Goal: Transaction & Acquisition: Book appointment/travel/reservation

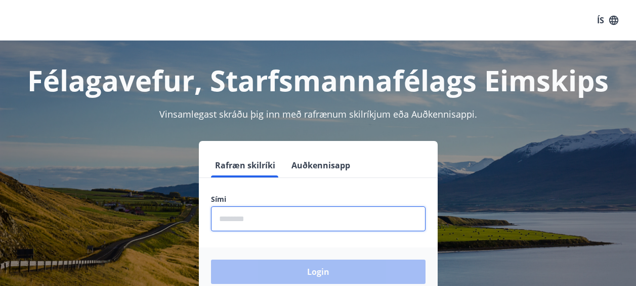
click at [279, 222] on input "phone" at bounding box center [318, 218] width 215 height 25
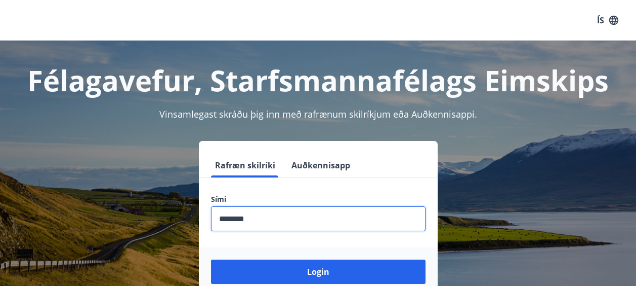
type input "********"
click at [211, 259] on button "Login" at bounding box center [318, 271] width 215 height 24
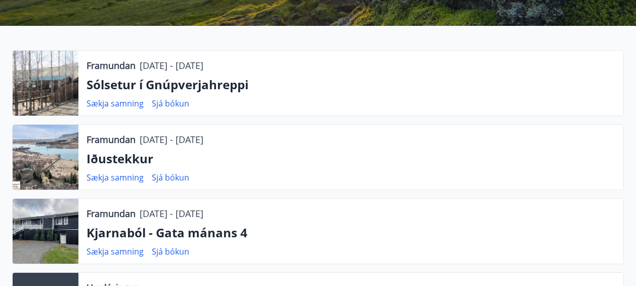
scroll to position [193, 0]
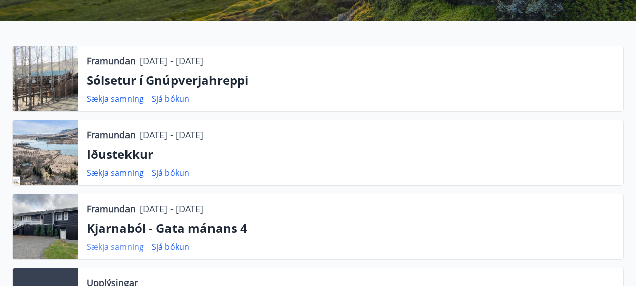
click at [126, 244] on link "Sækja samning" at bounding box center [115, 246] width 57 height 11
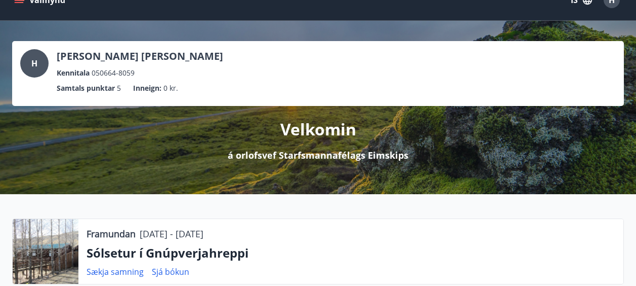
scroll to position [19, 0]
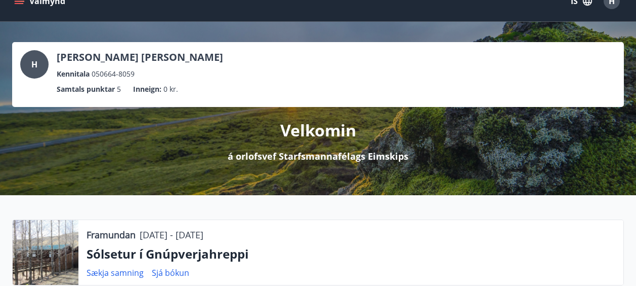
click at [22, 2] on icon "menu" at bounding box center [19, 1] width 10 height 10
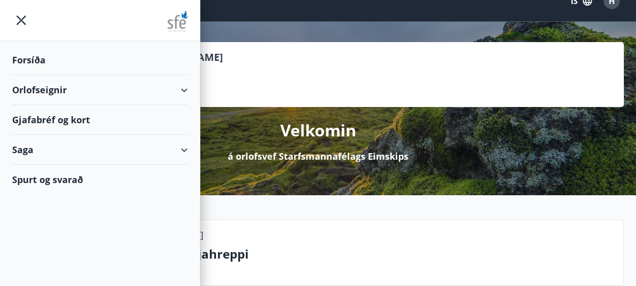
click at [57, 84] on div "Orlofseignir" at bounding box center [100, 90] width 176 height 30
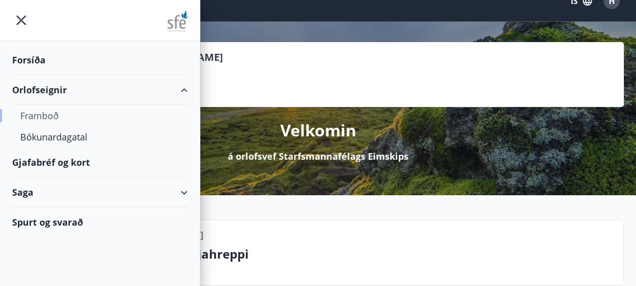
click at [47, 117] on div "Framboð" at bounding box center [99, 115] width 159 height 21
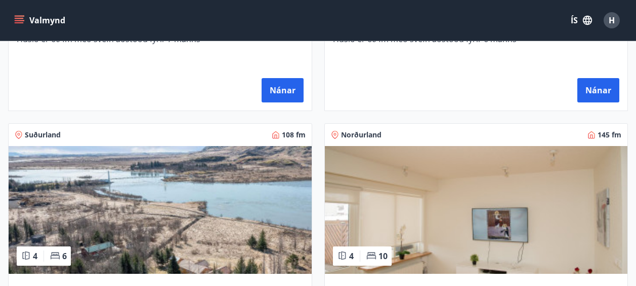
scroll to position [884, 0]
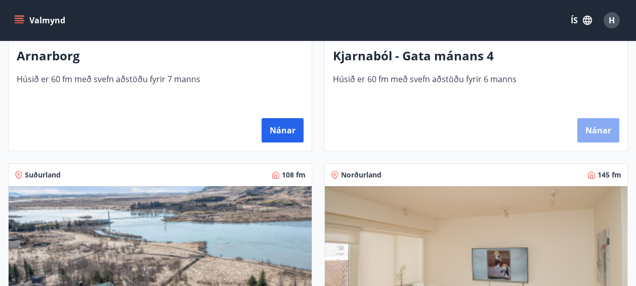
click at [603, 130] on button "Nánar" at bounding box center [599, 130] width 42 height 24
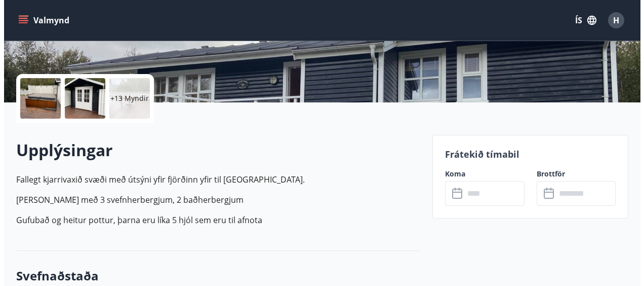
scroll to position [97, 0]
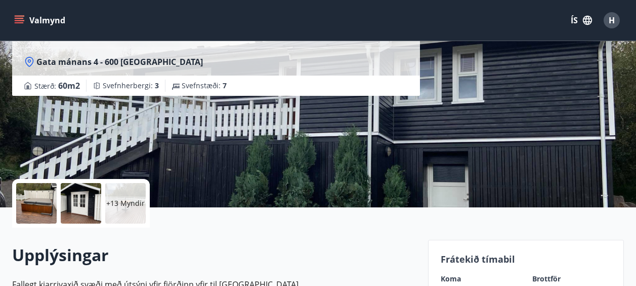
click at [127, 189] on div "+13 Myndir" at bounding box center [125, 203] width 41 height 41
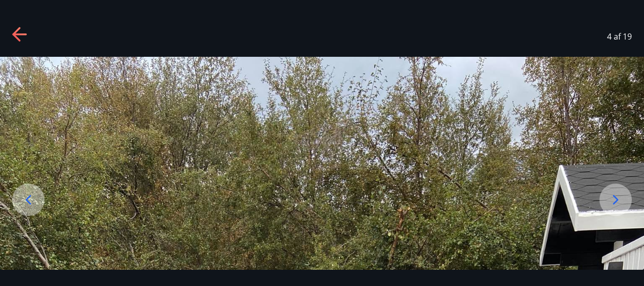
click at [26, 199] on icon at bounding box center [29, 200] width 6 height 10
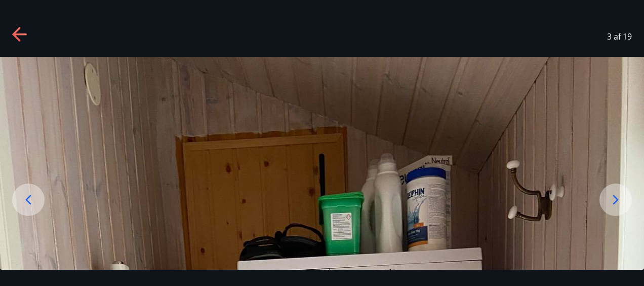
click at [26, 199] on icon at bounding box center [29, 200] width 6 height 10
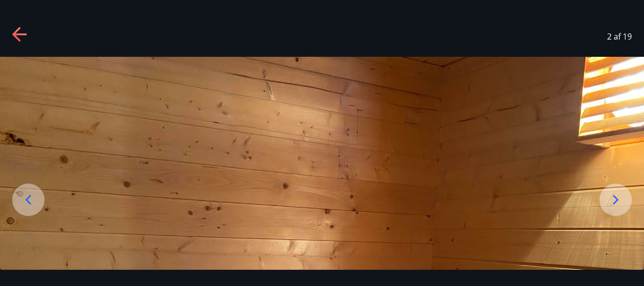
click at [26, 199] on icon at bounding box center [29, 200] width 6 height 10
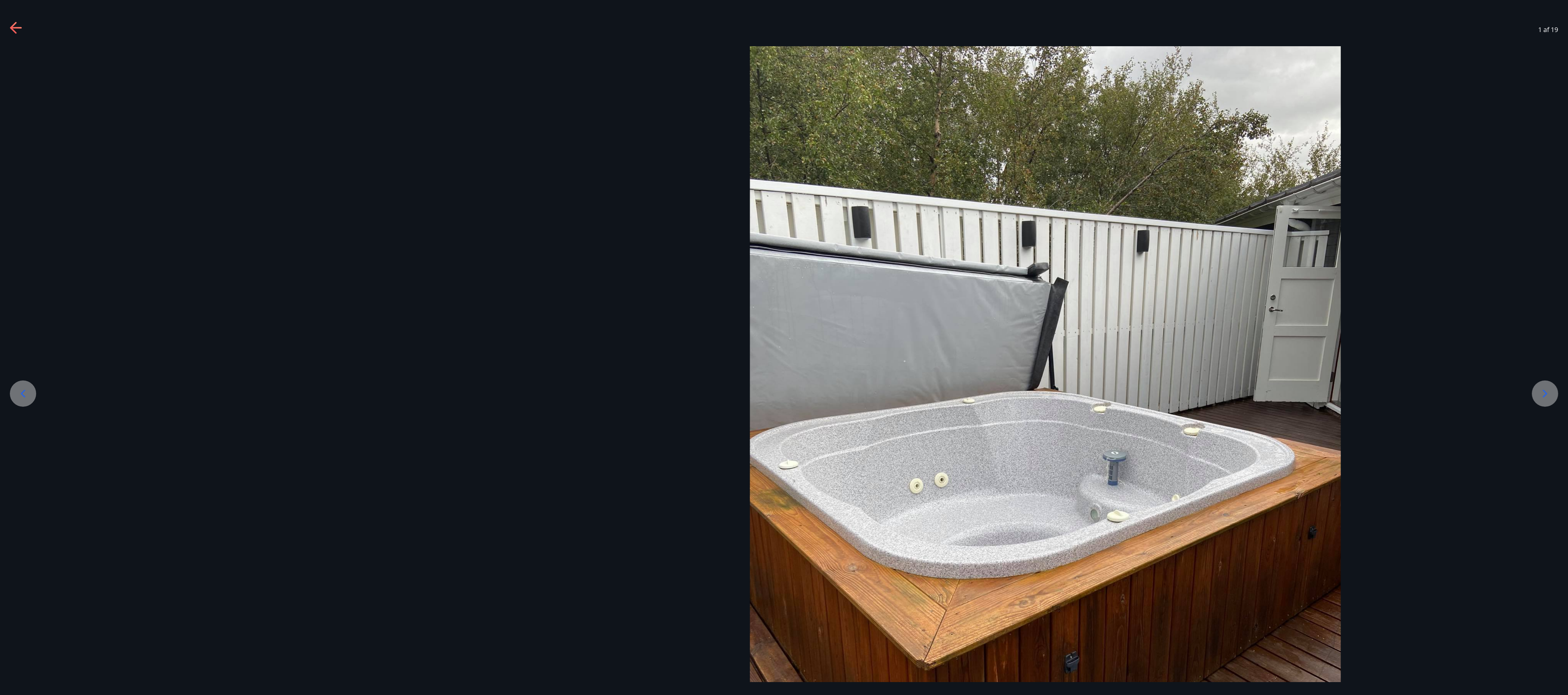
scroll to position [58, 0]
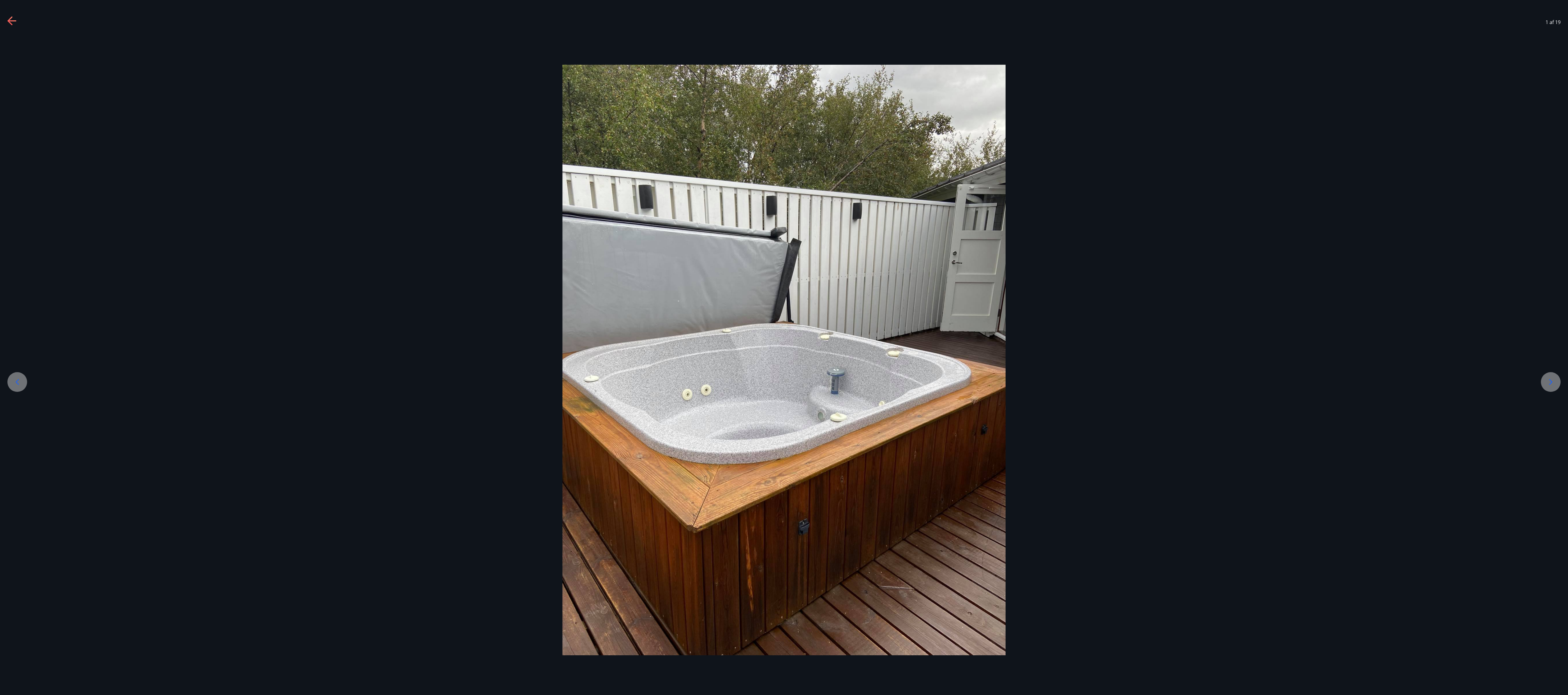
drag, startPoint x: 201, startPoint y: 7, endPoint x: 14, endPoint y: 380, distance: 417.3
click at [14, 173] on icon at bounding box center [17, 382] width 10 height 10
click at [391, 173] on div at bounding box center [1550, 382] width 19 height 19
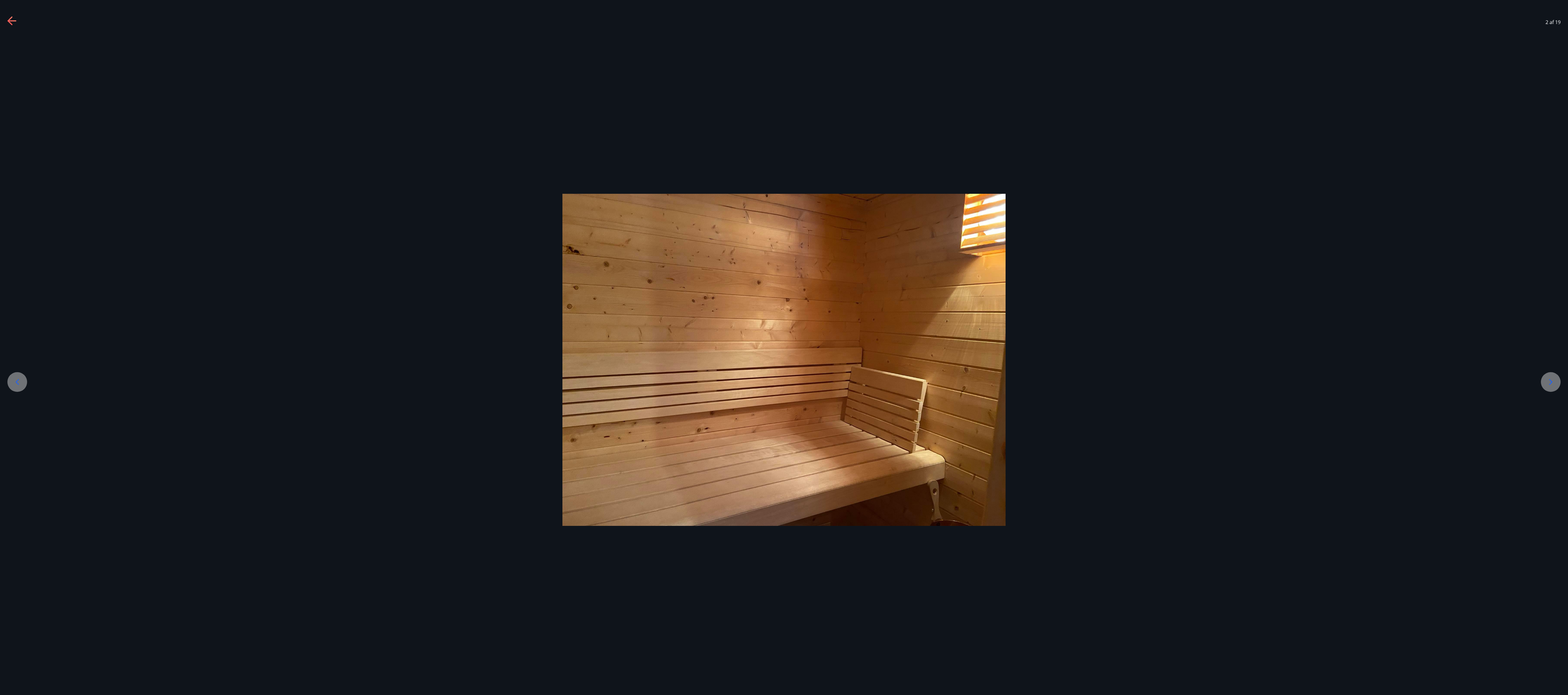
click at [391, 173] on div at bounding box center [1550, 382] width 19 height 19
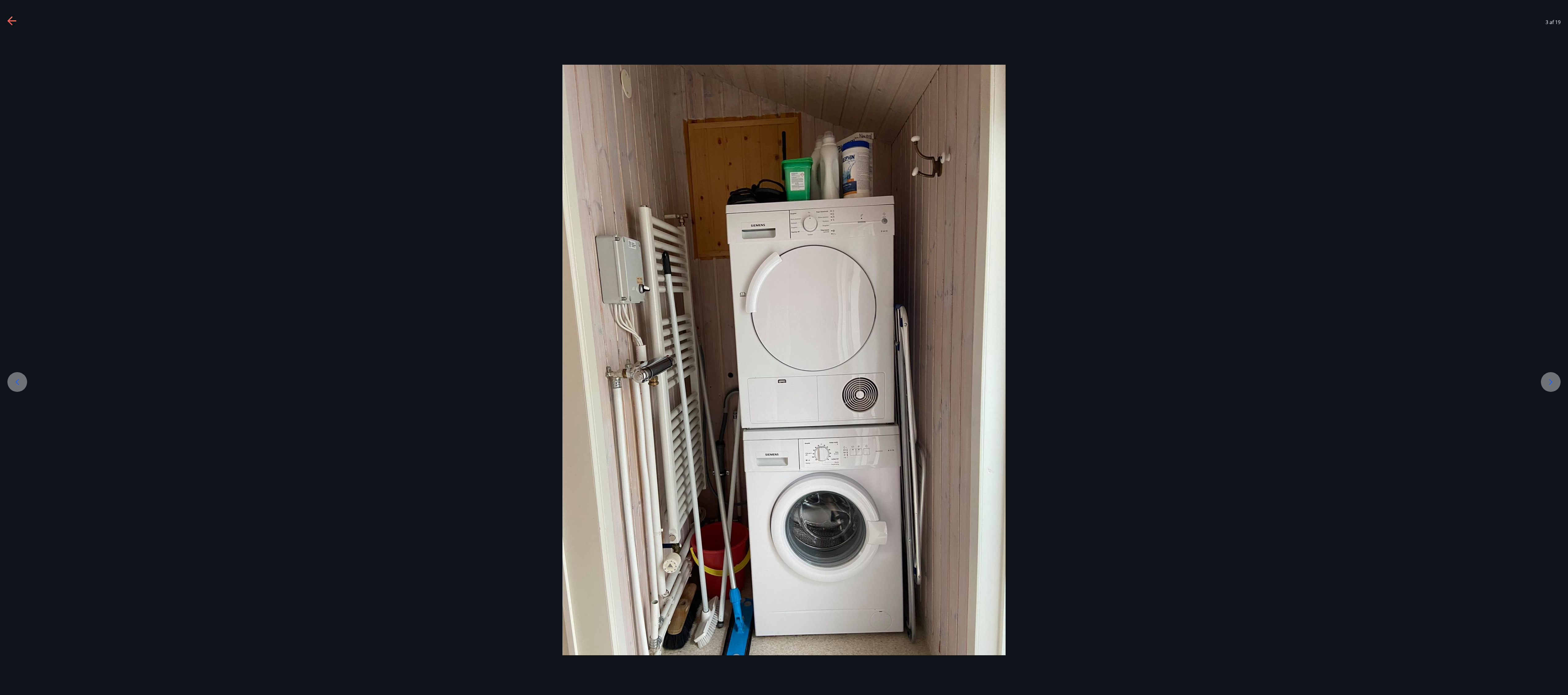
click at [391, 173] on div at bounding box center [1550, 382] width 19 height 19
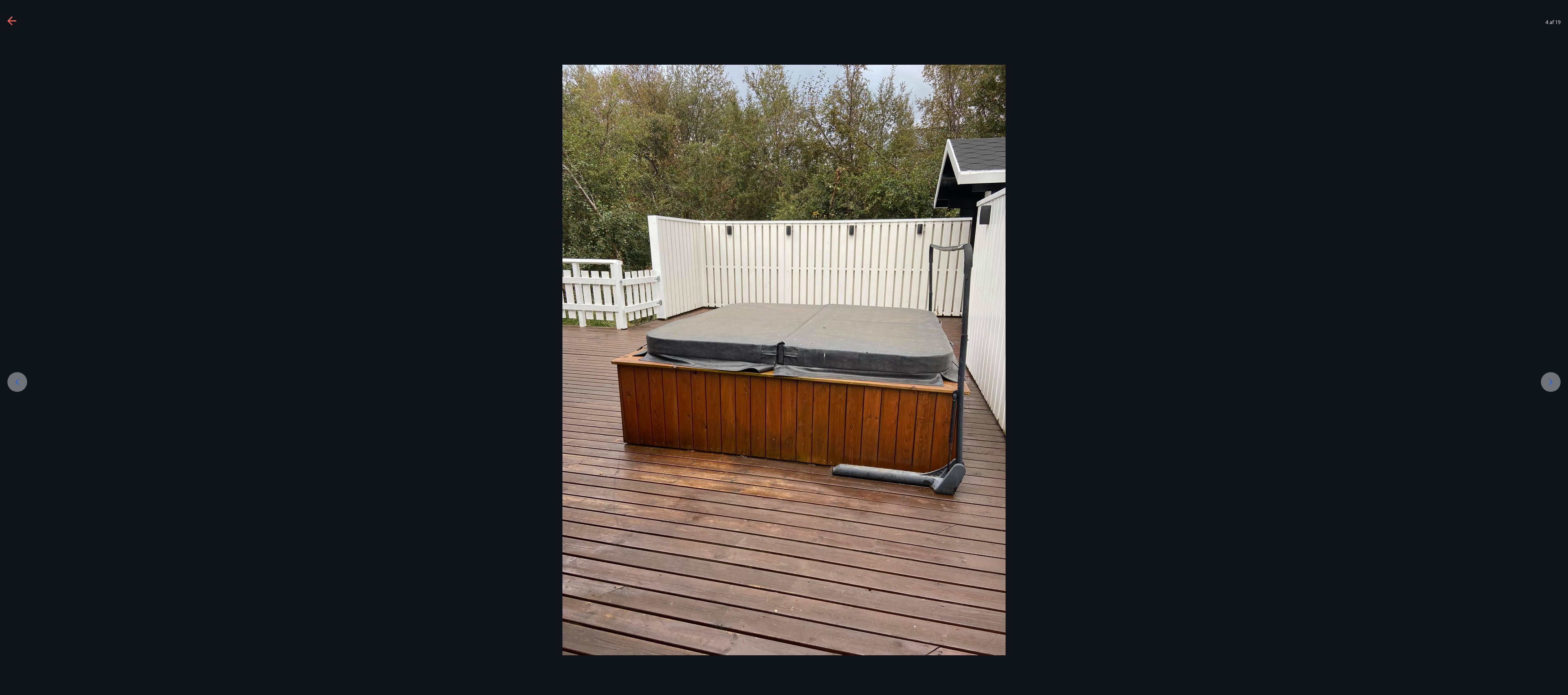
click at [391, 173] on div at bounding box center [1550, 382] width 19 height 19
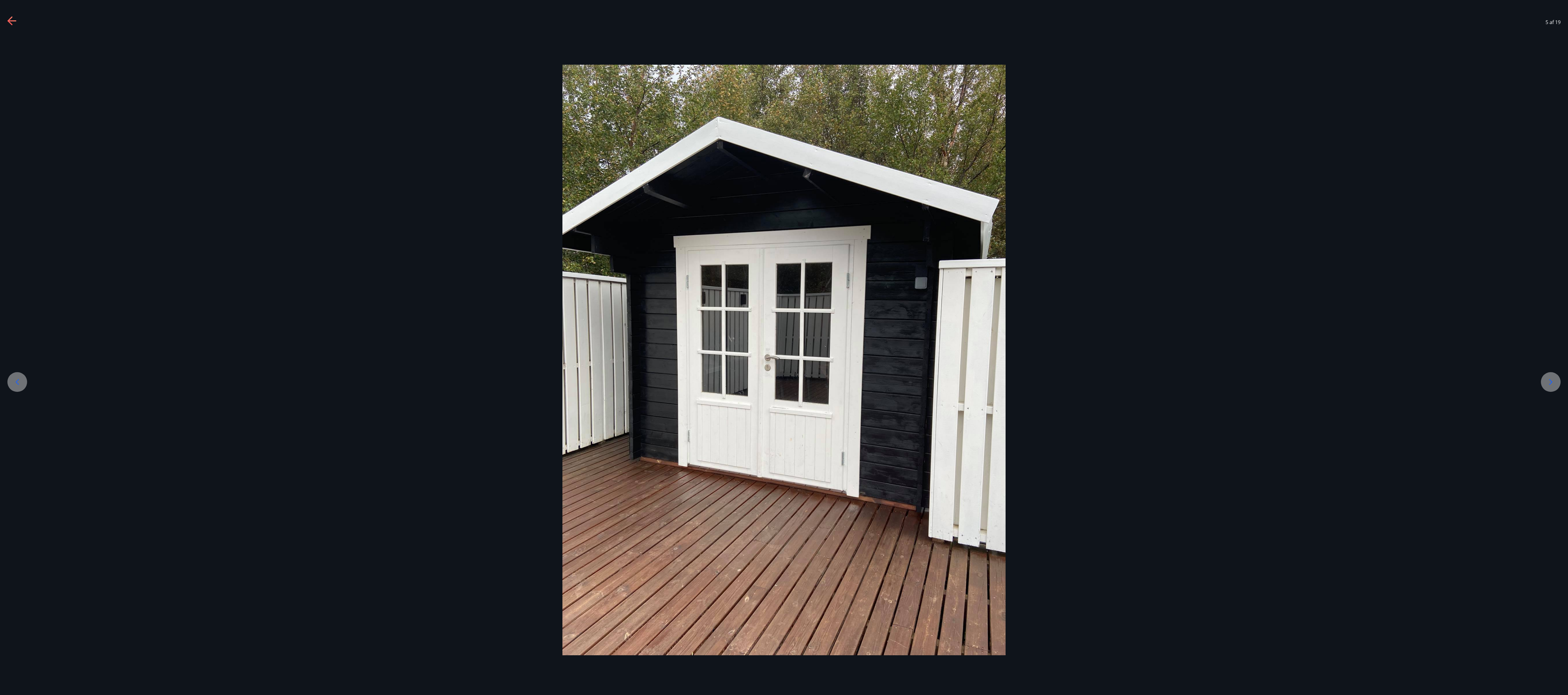
click at [391, 173] on div at bounding box center [1550, 382] width 19 height 19
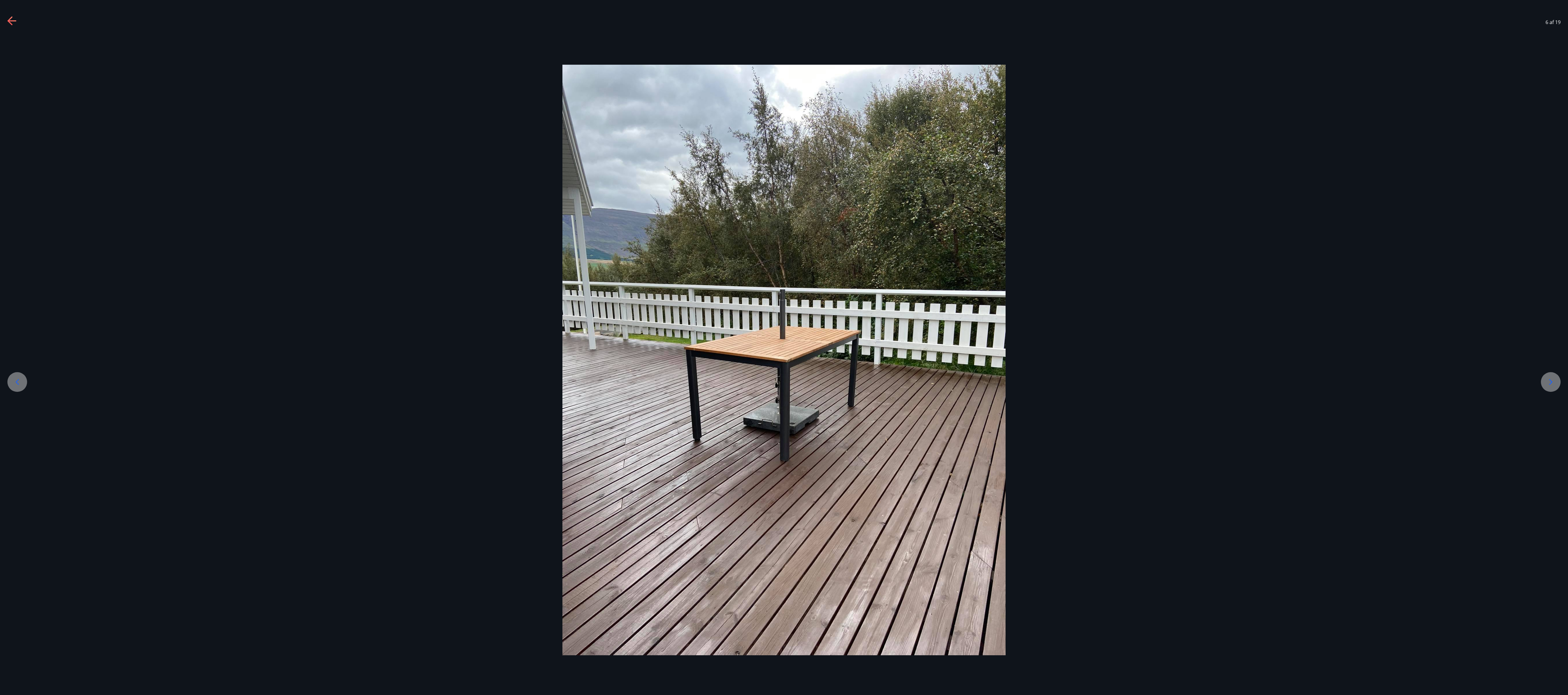
click at [391, 173] on div at bounding box center [1550, 382] width 19 height 19
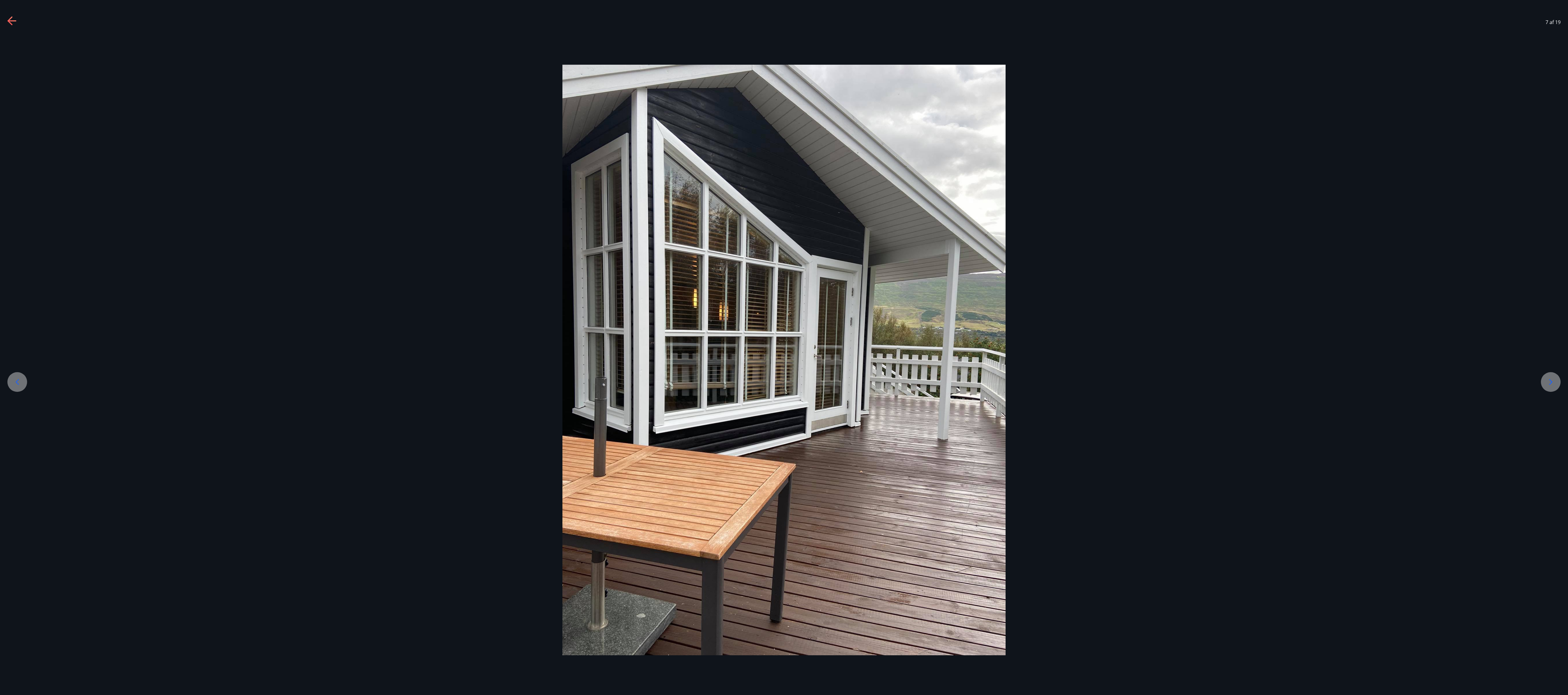
click at [391, 173] on div at bounding box center [1550, 382] width 19 height 19
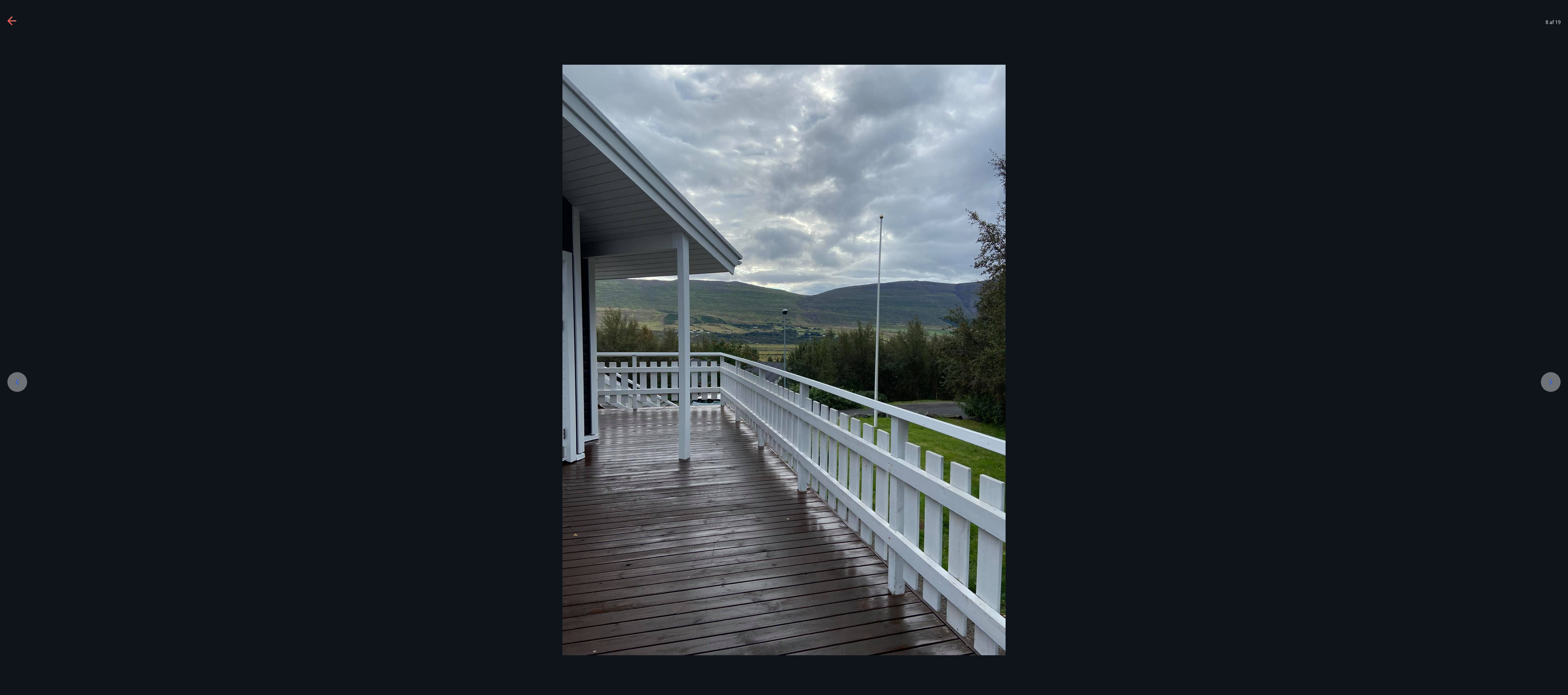
click at [391, 173] on div at bounding box center [1550, 382] width 19 height 19
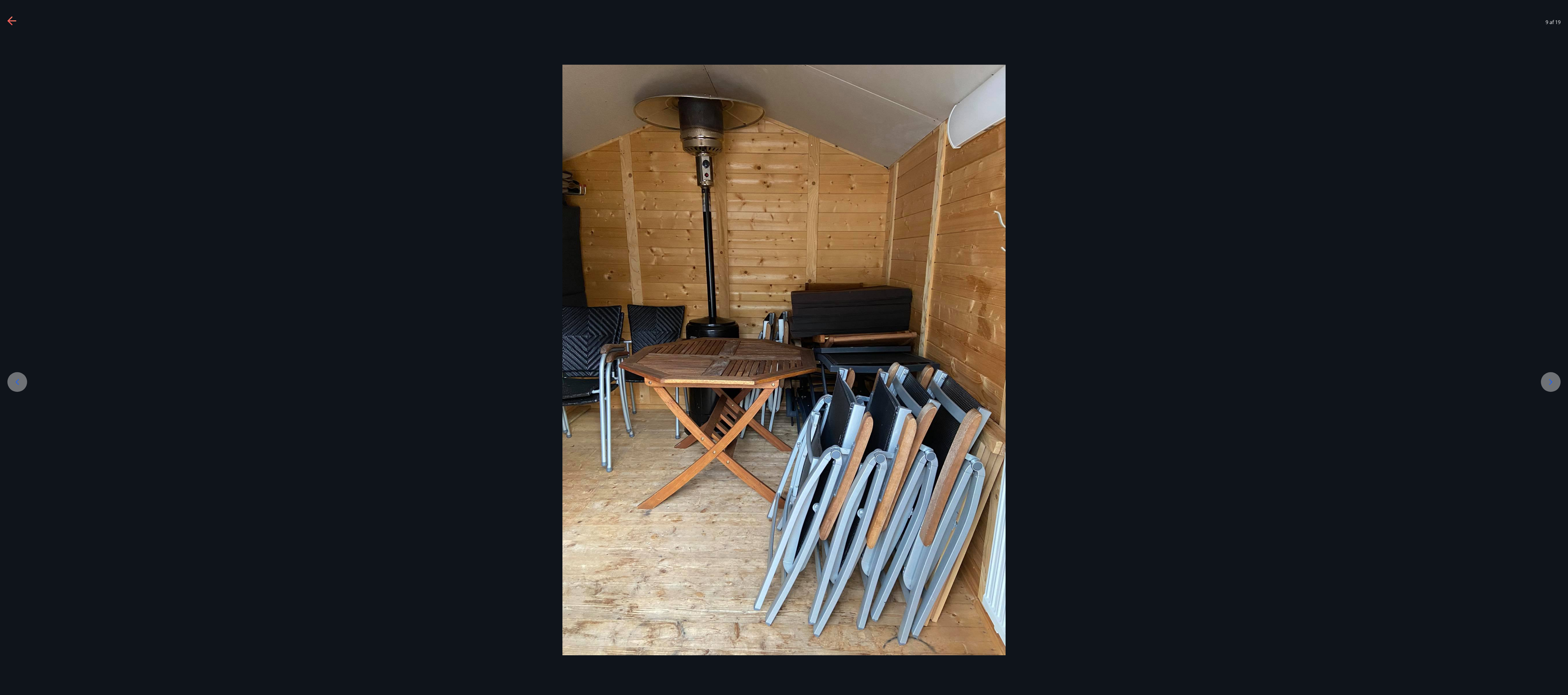
click at [391, 173] on div at bounding box center [1550, 382] width 19 height 19
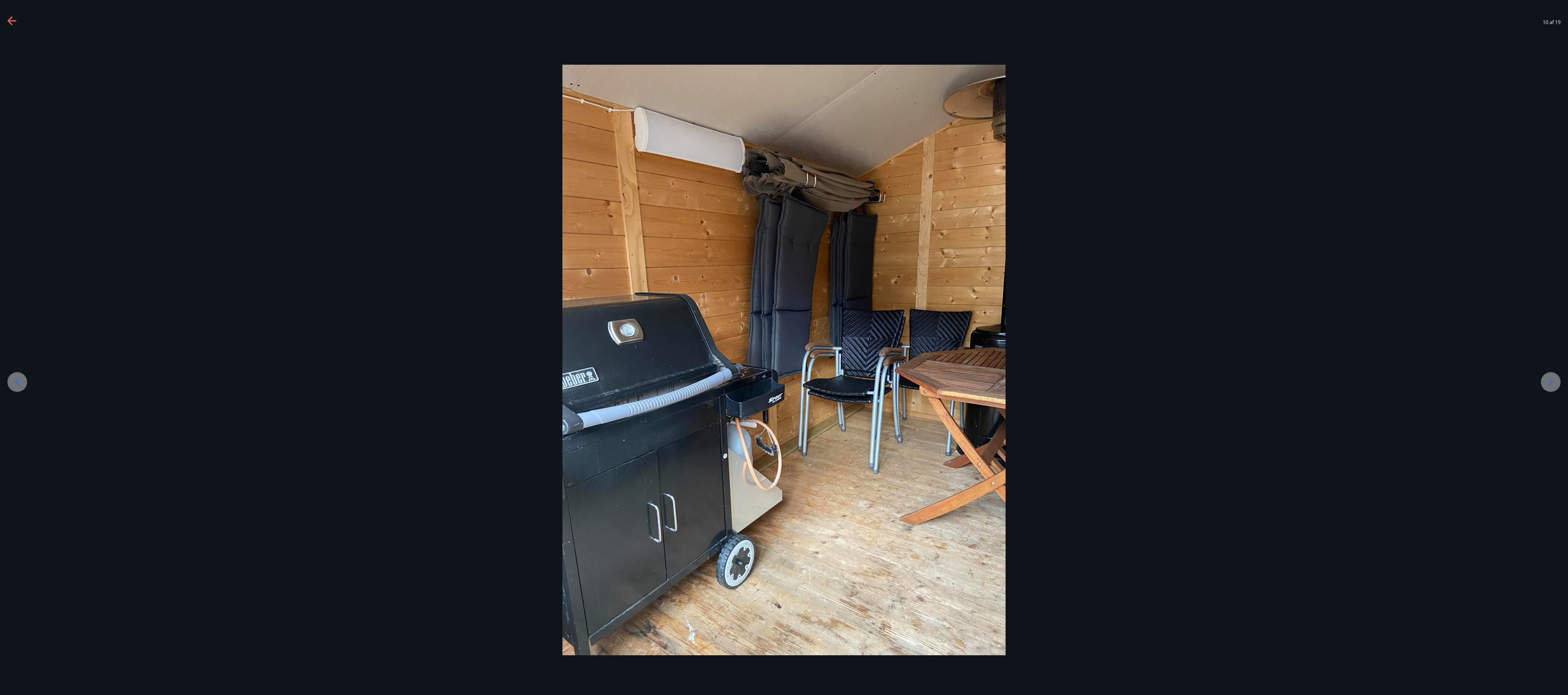
click at [391, 173] on div at bounding box center [1550, 382] width 19 height 19
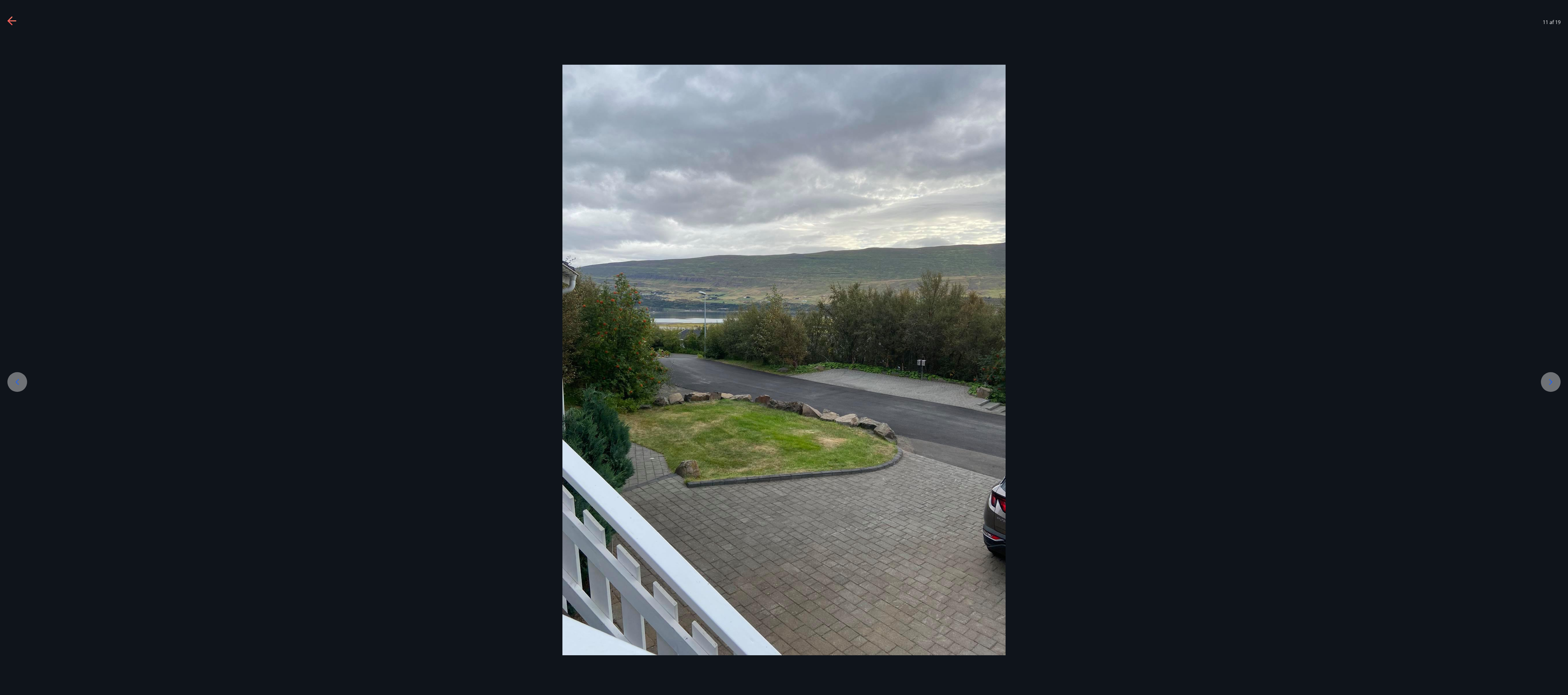
click at [391, 173] on div at bounding box center [1550, 382] width 19 height 19
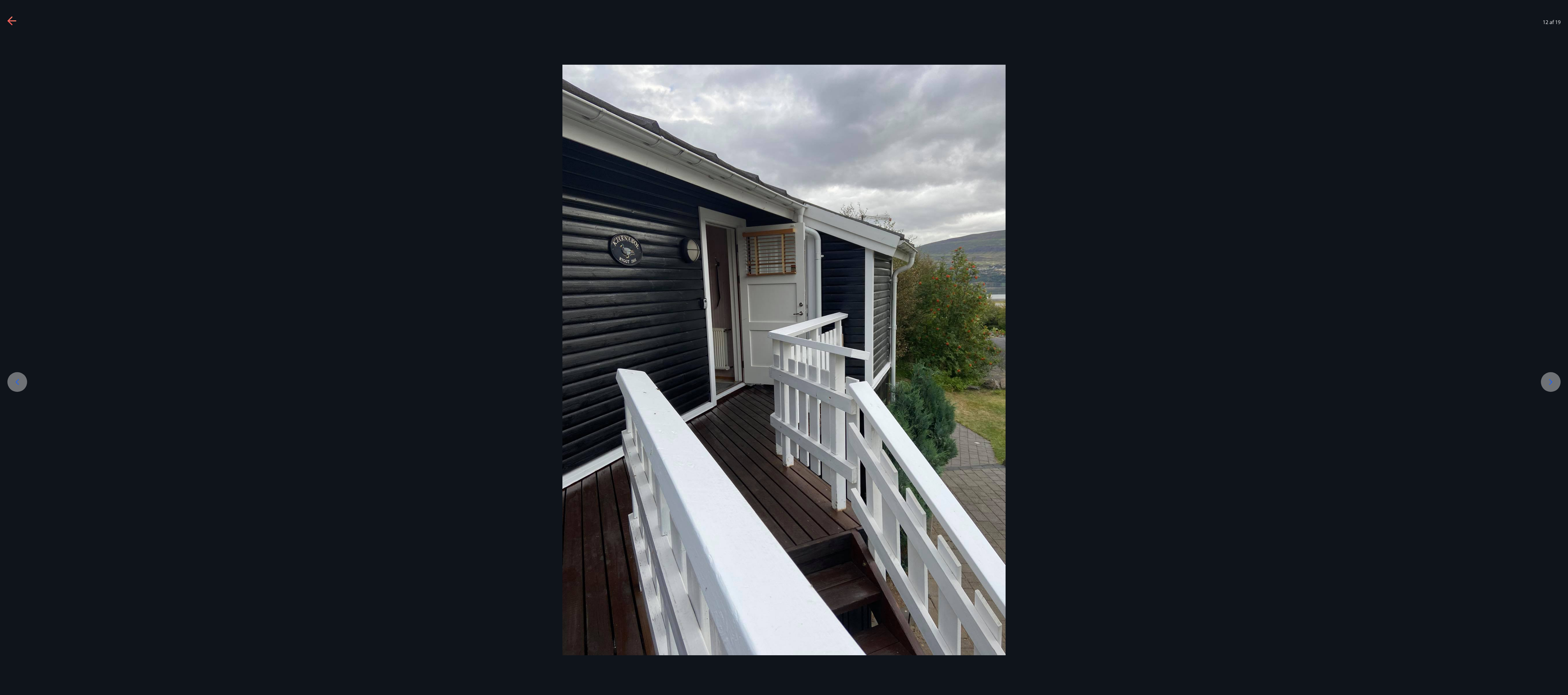
click at [391, 173] on div at bounding box center [1550, 382] width 19 height 19
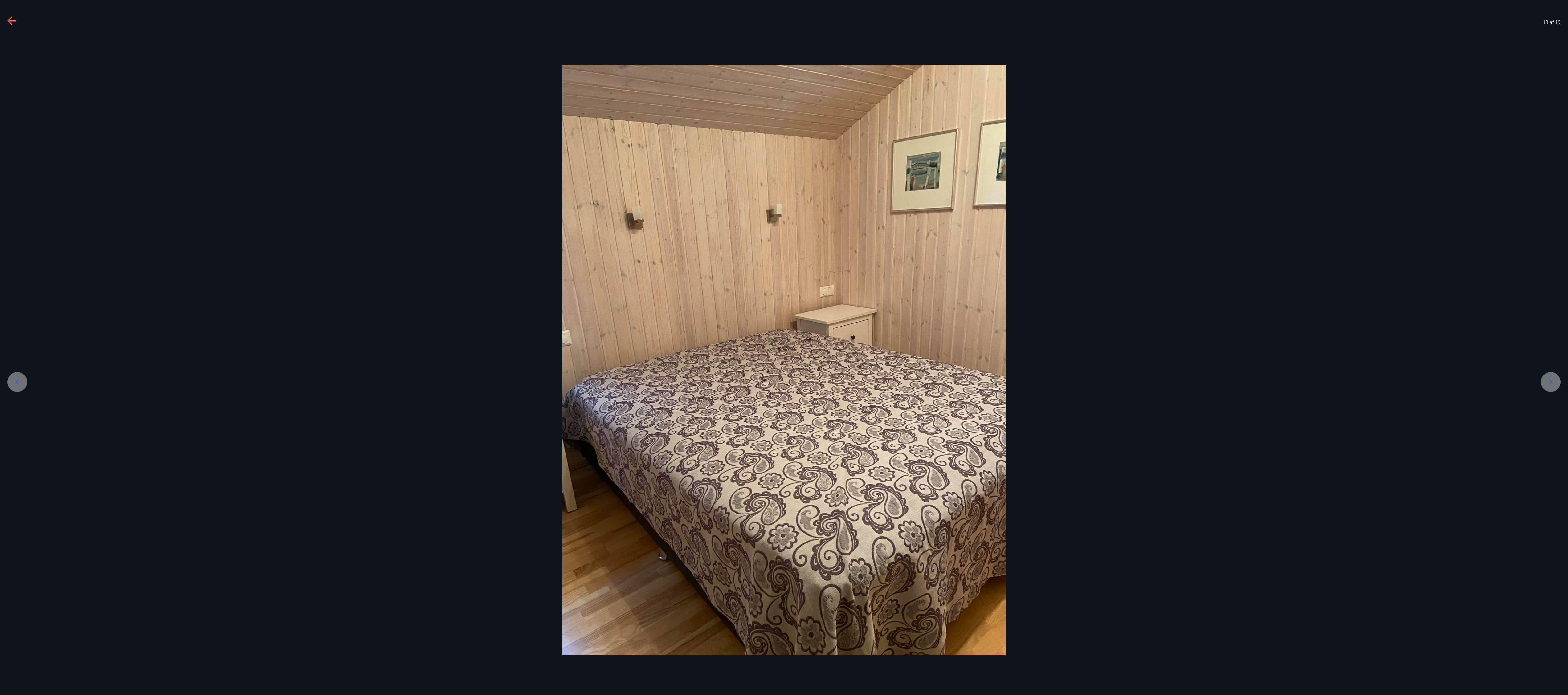
click at [391, 173] on div at bounding box center [1550, 382] width 19 height 19
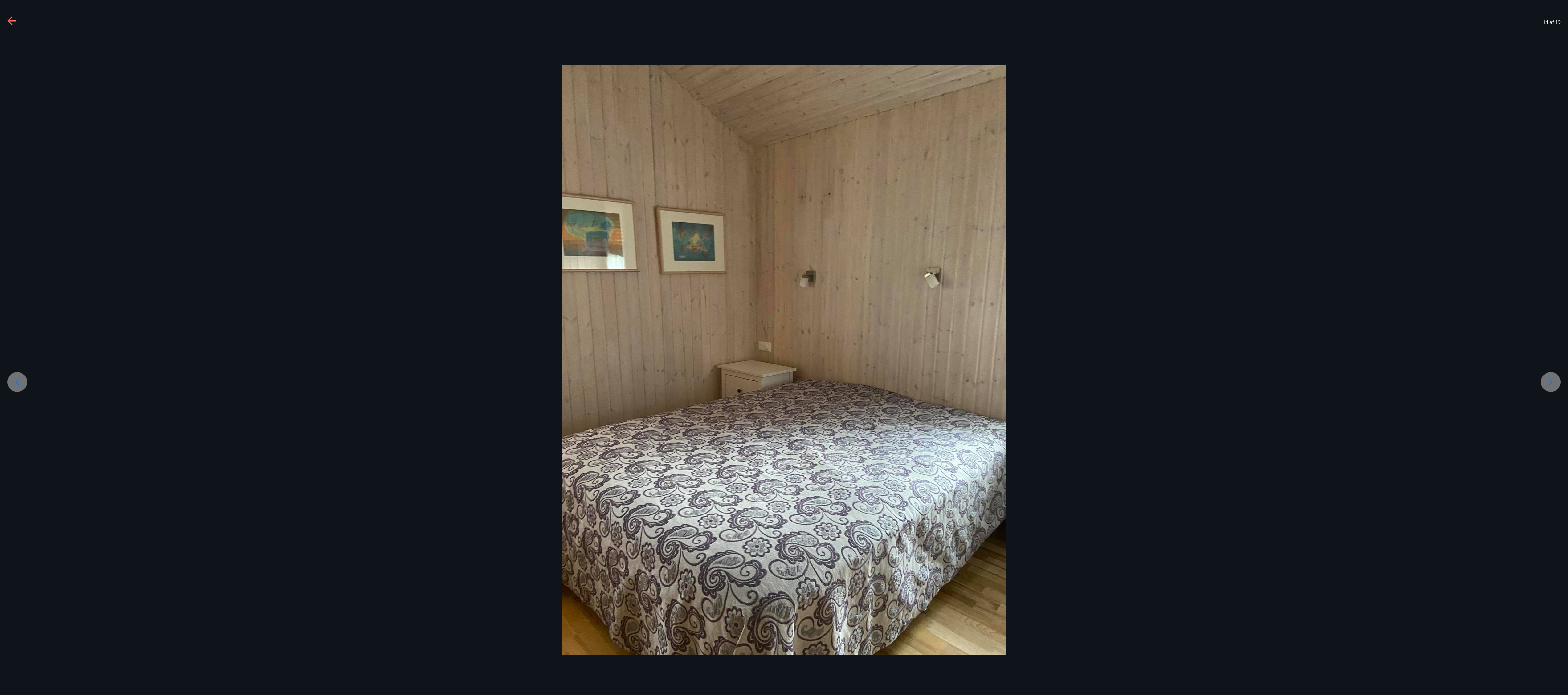
click at [391, 173] on div at bounding box center [1550, 382] width 19 height 19
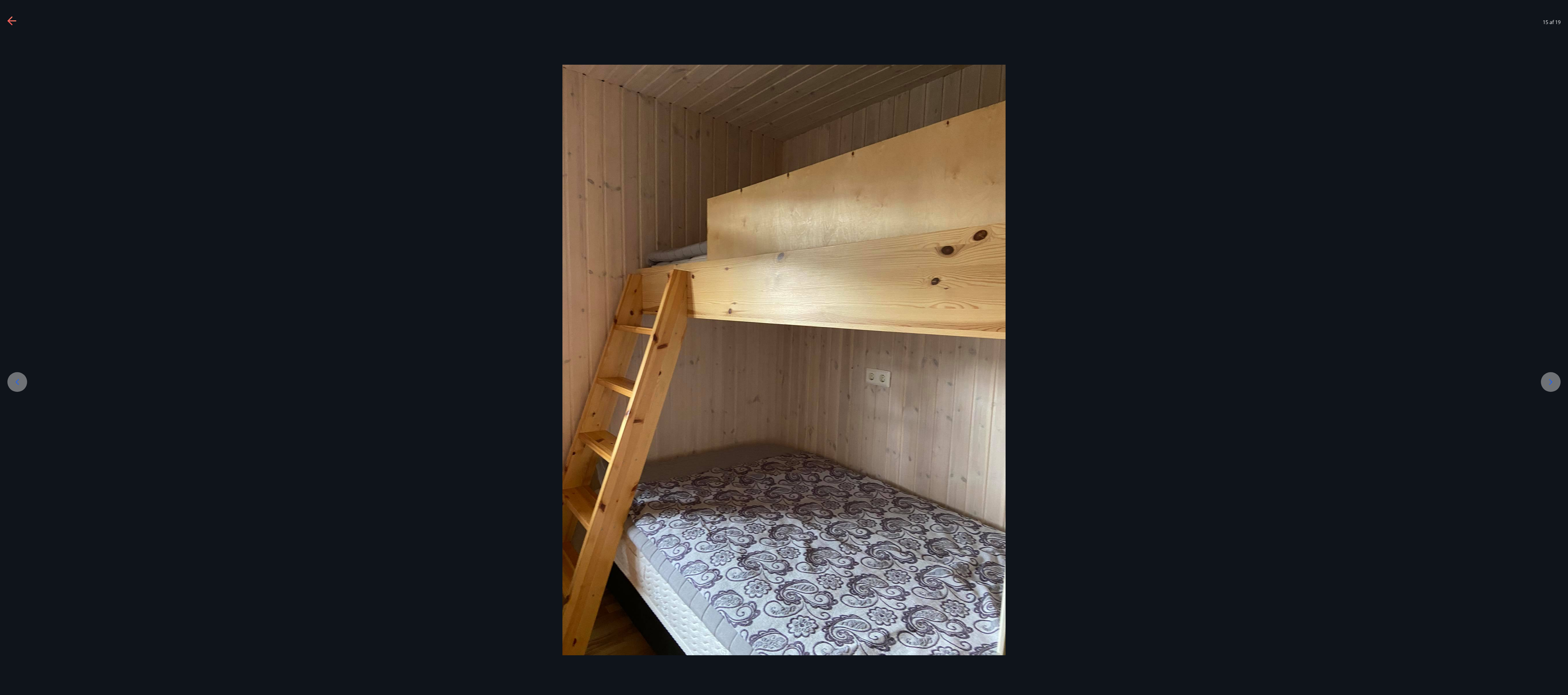
click at [391, 173] on div at bounding box center [1550, 382] width 19 height 19
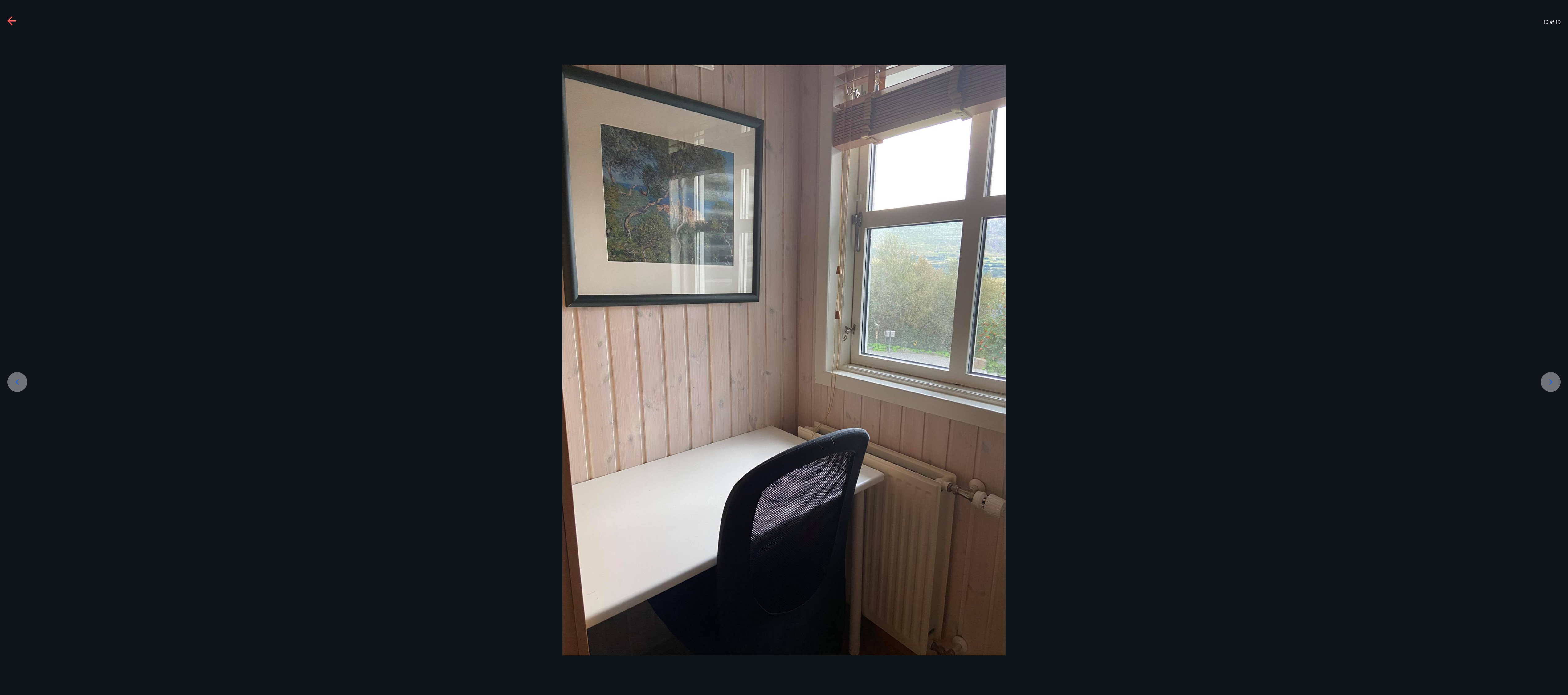
click at [391, 173] on div at bounding box center [1550, 382] width 19 height 19
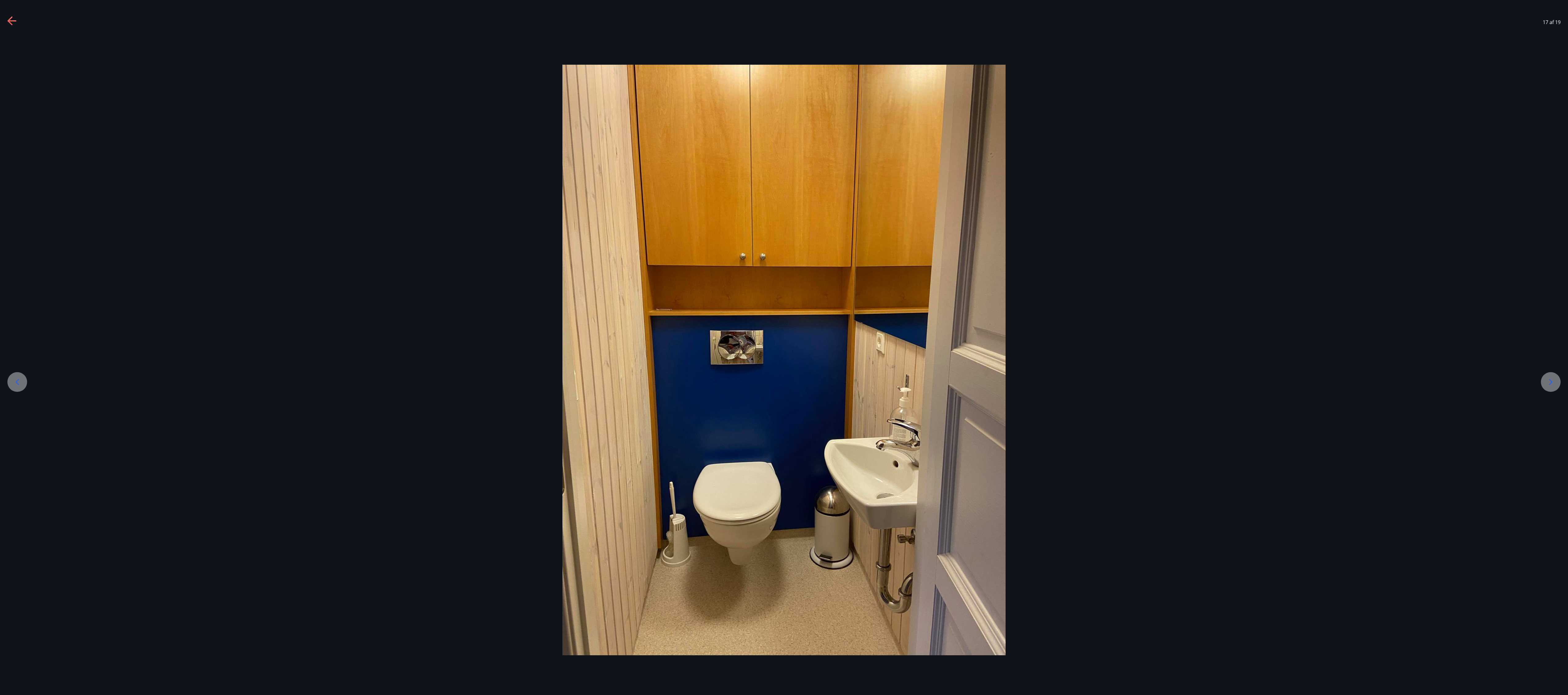
click at [391, 173] on div at bounding box center [1550, 382] width 19 height 19
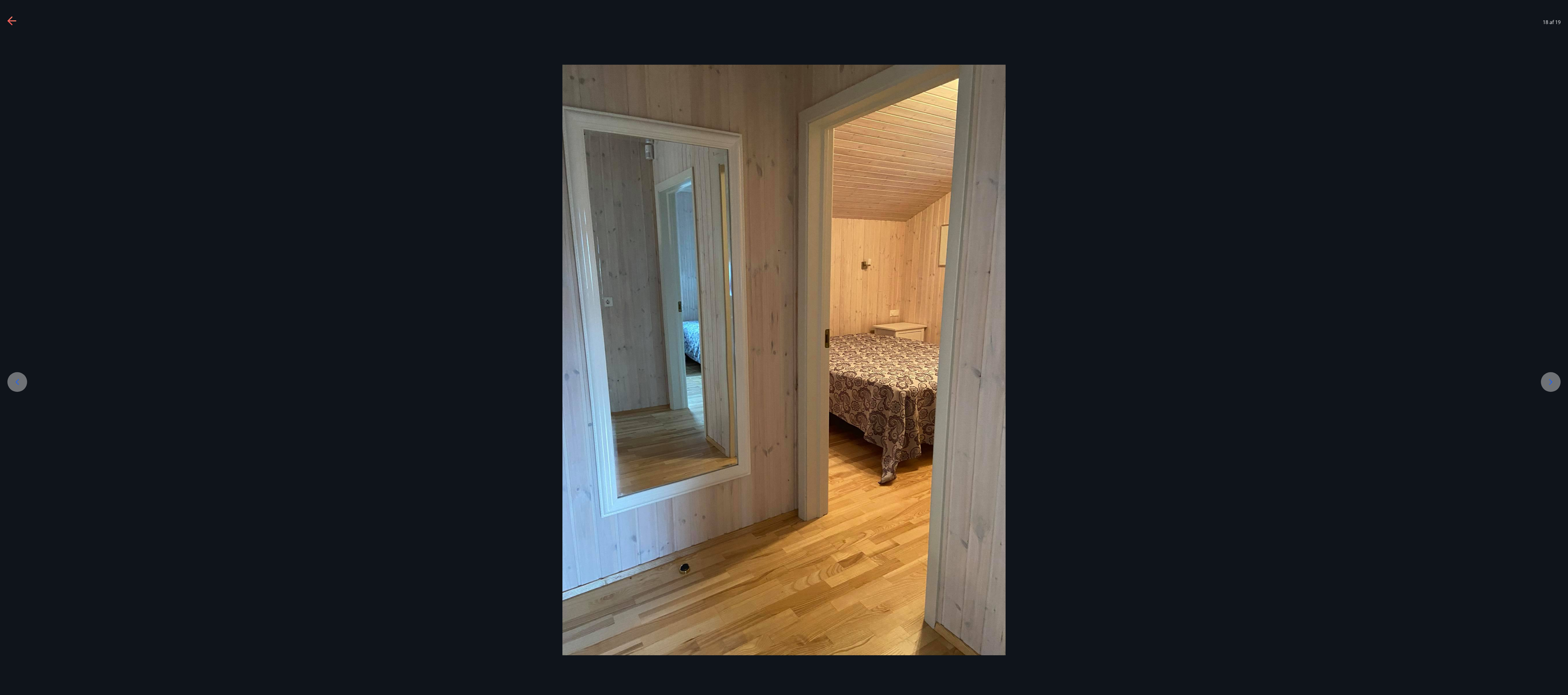
click at [391, 173] on div at bounding box center [1550, 382] width 19 height 19
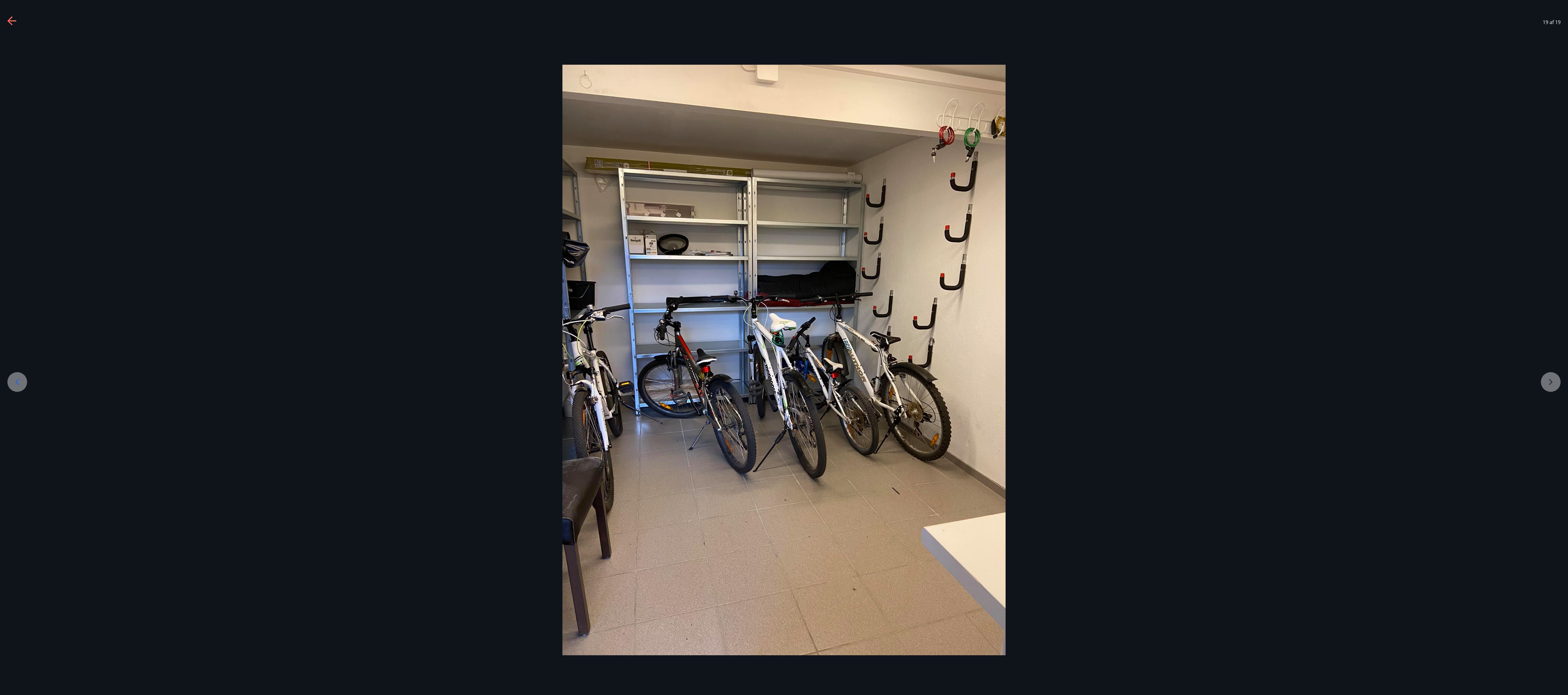
click at [391, 173] on div at bounding box center [784, 360] width 1568 height 591
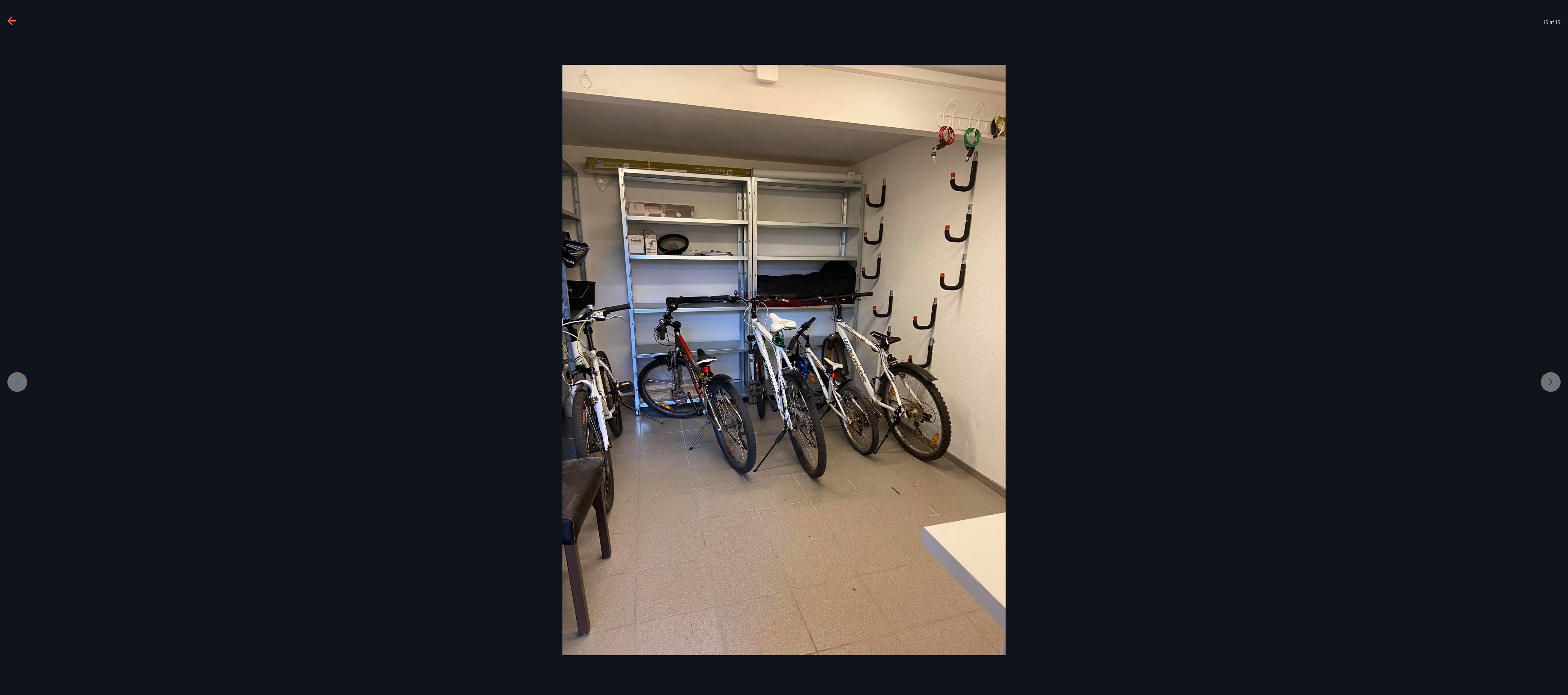
click at [391, 173] on div at bounding box center [784, 360] width 1568 height 591
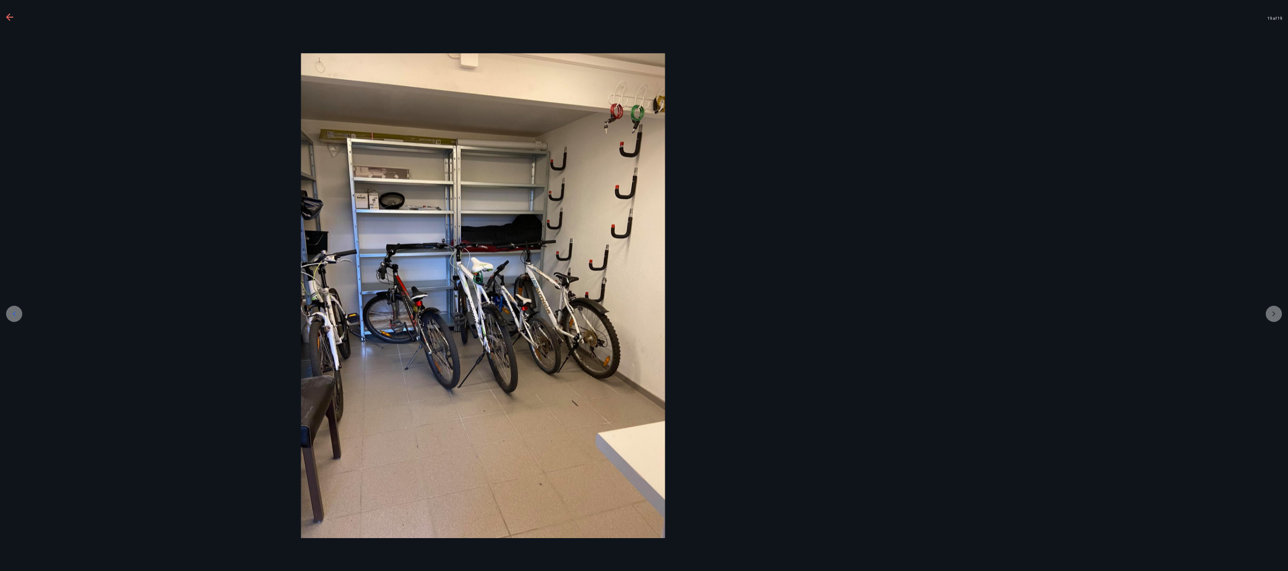
scroll to position [97, 0]
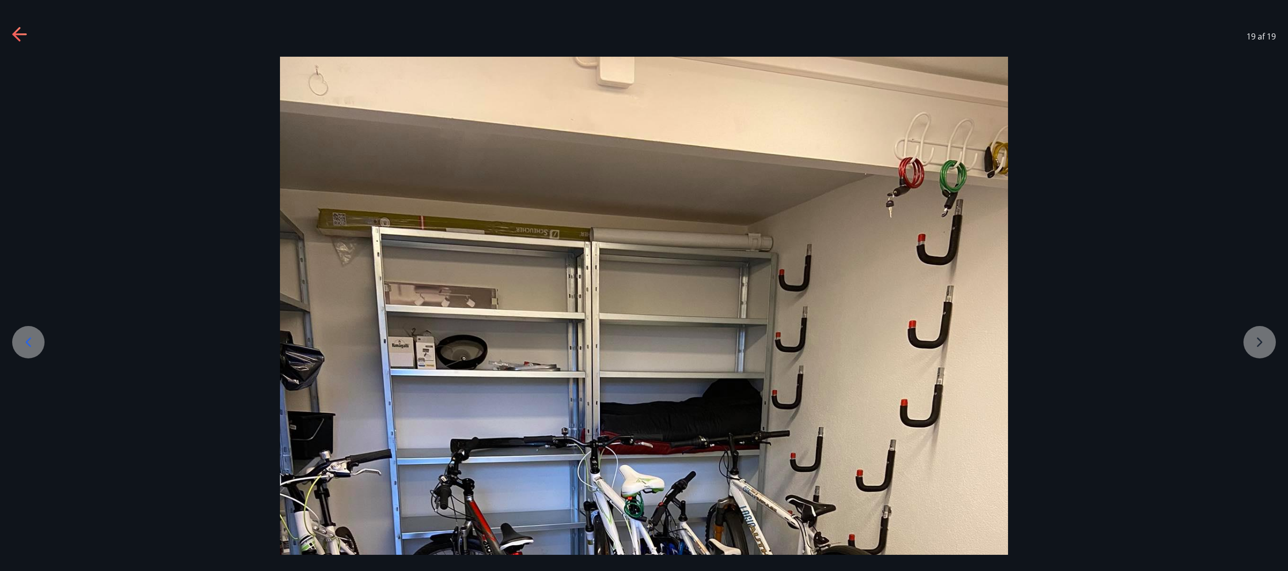
drag, startPoint x: 2574, startPoint y: 10, endPoint x: 801, endPoint y: 88, distance: 1774.7
click at [643, 88] on img at bounding box center [644, 542] width 728 height 971
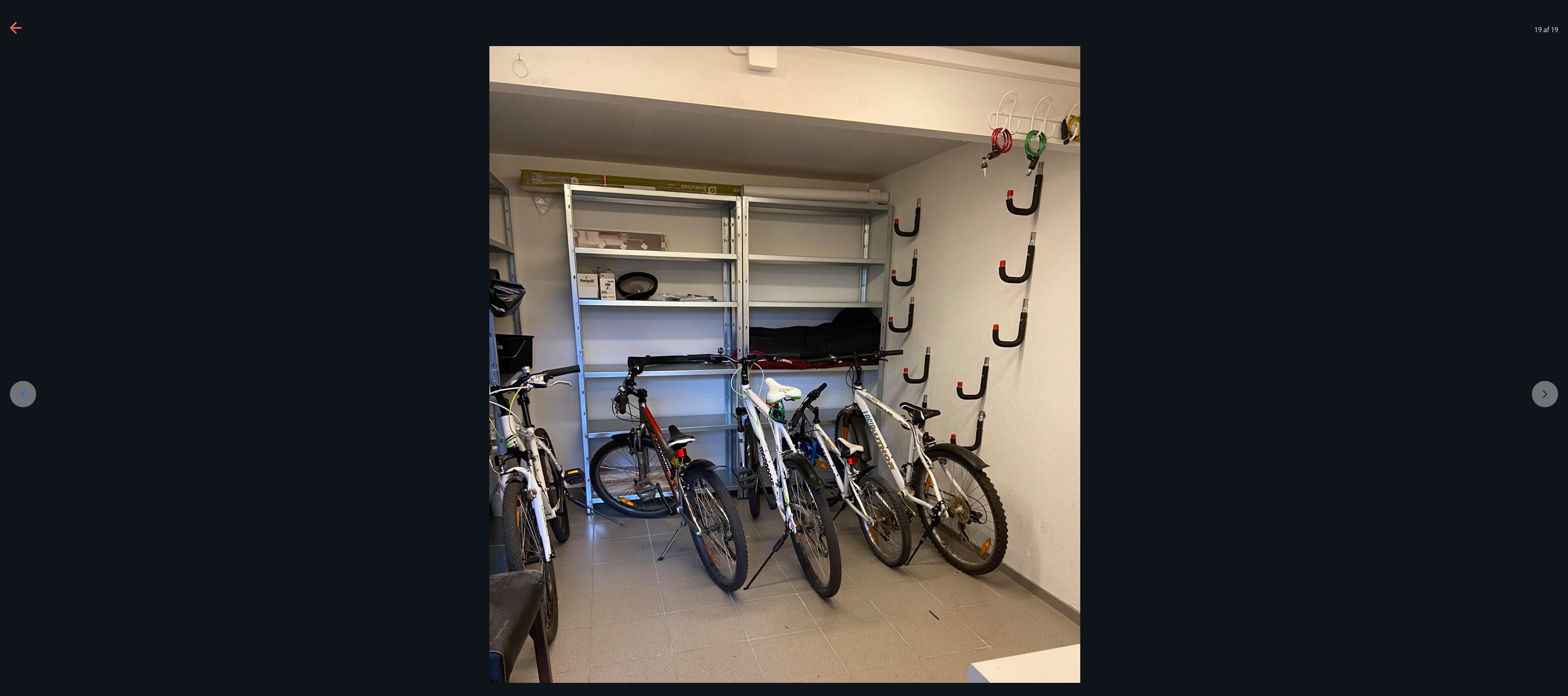
drag, startPoint x: 964, startPoint y: 1, endPoint x: 213, endPoint y: 581, distance: 948.9
click at [213, 231] on div at bounding box center [785, 440] width 1568 height 789
